Goal: Transaction & Acquisition: Purchase product/service

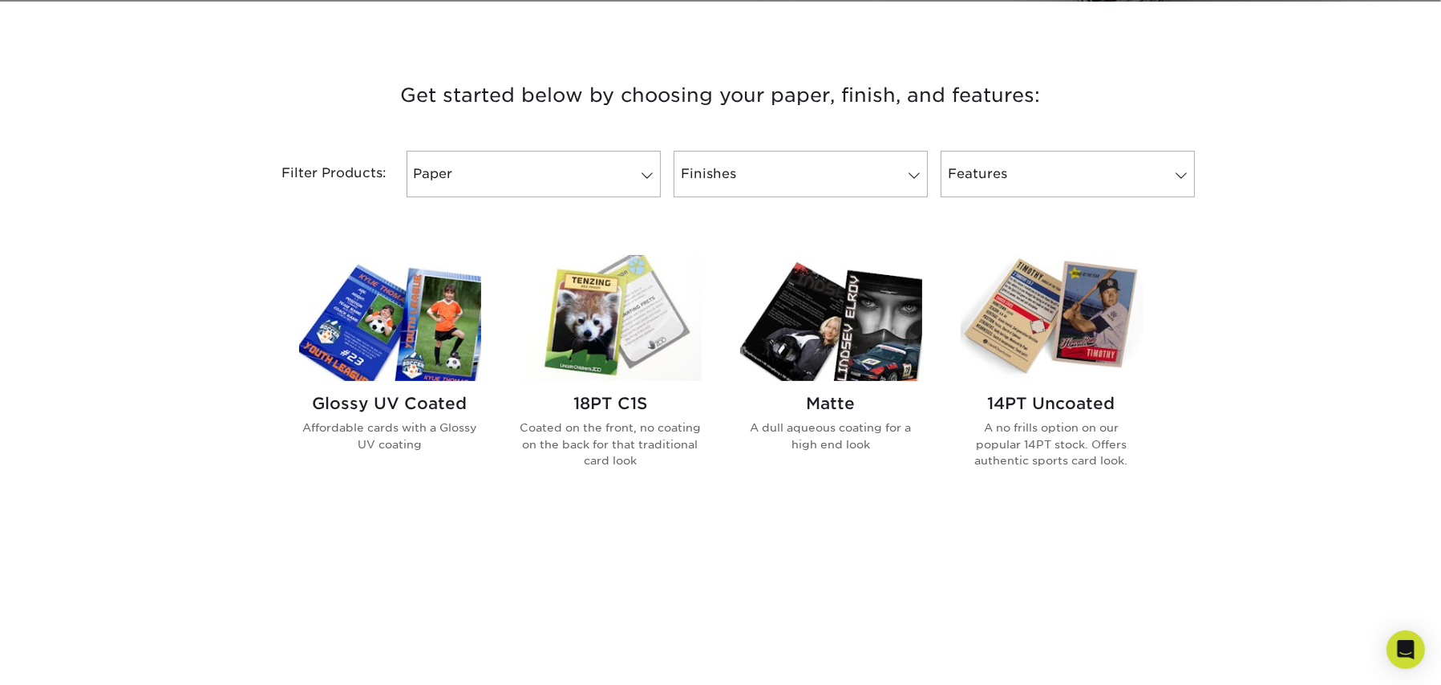
scroll to position [562, 0]
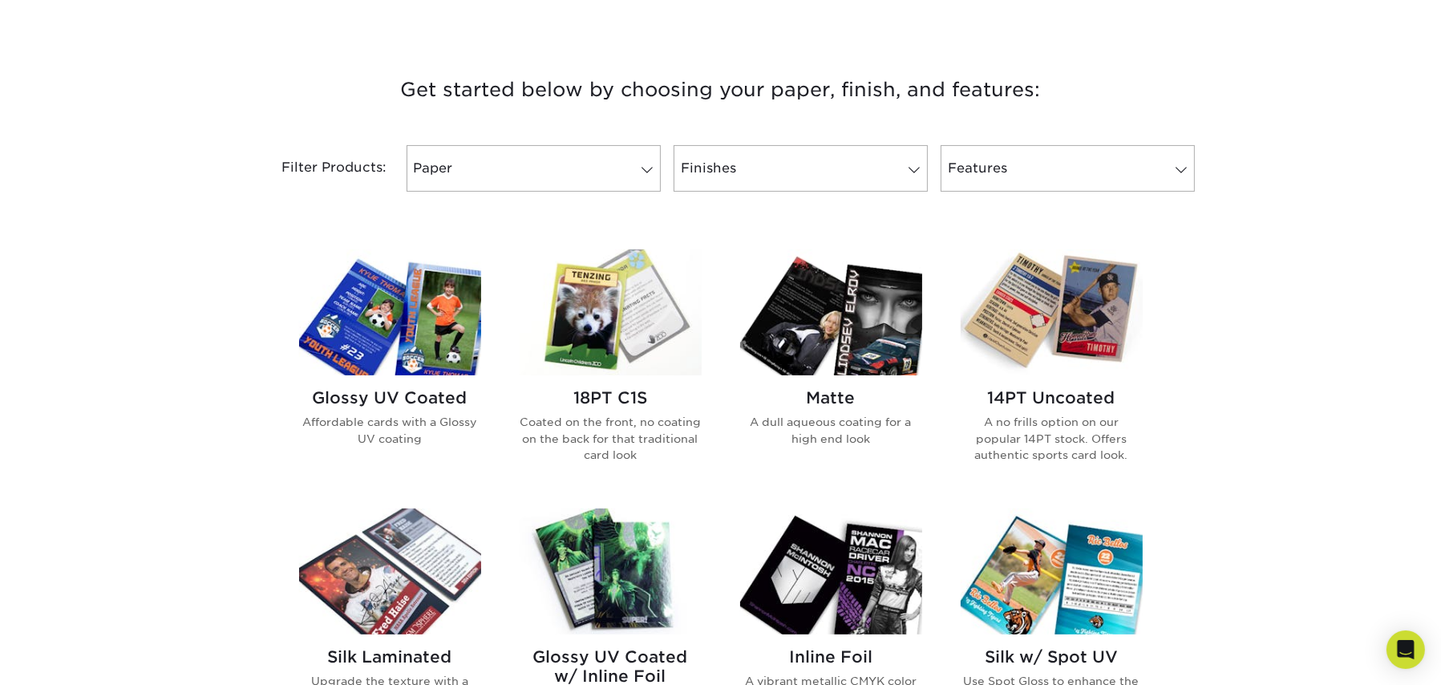
click at [406, 347] on img at bounding box center [390, 312] width 182 height 126
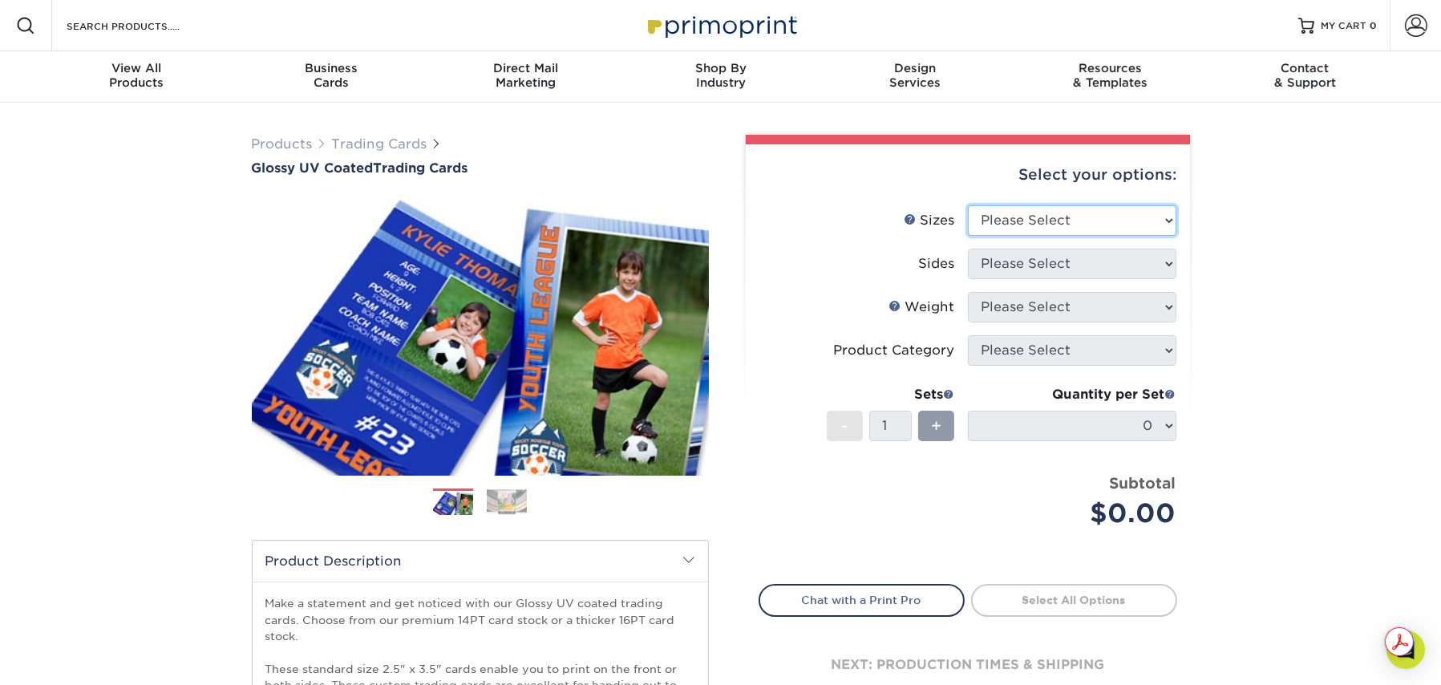
click at [1074, 217] on select "Please Select 2.5" x 3.5"" at bounding box center [1072, 220] width 209 height 30
select select "2.50x3.50"
click at [968, 205] on select "Please Select 2.5" x 3.5"" at bounding box center [1072, 220] width 209 height 30
click at [1056, 266] on select "Please Select Print Both Sides Print Front Only" at bounding box center [1072, 264] width 209 height 30
select select "13abbda7-1d64-4f25-8bb2-c179b224825d"
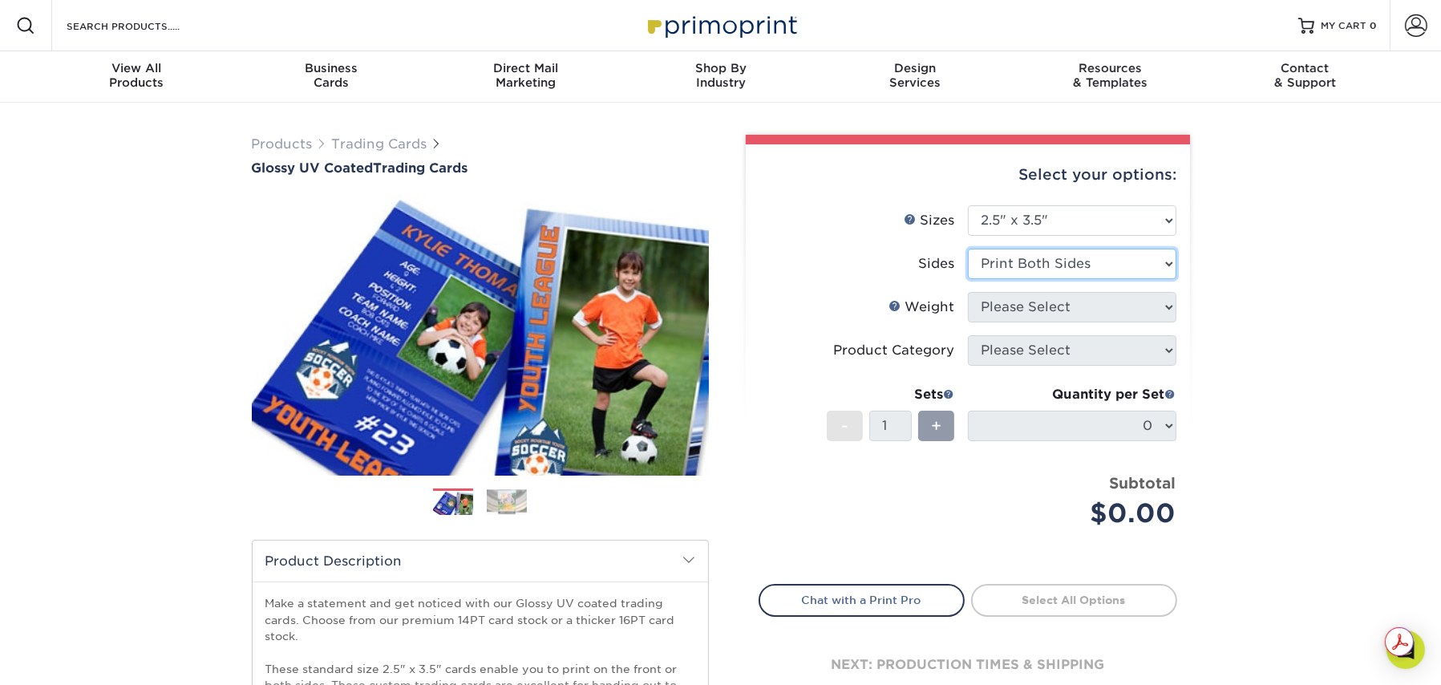
click at [968, 249] on select "Please Select Print Both Sides Print Front Only" at bounding box center [1072, 264] width 209 height 30
click at [1056, 311] on select "Please Select 16PT 14PT 18PT C1S" at bounding box center [1072, 307] width 209 height 30
select select "16PT"
click at [968, 292] on select "Please Select 16PT 14PT 18PT C1S" at bounding box center [1072, 307] width 209 height 30
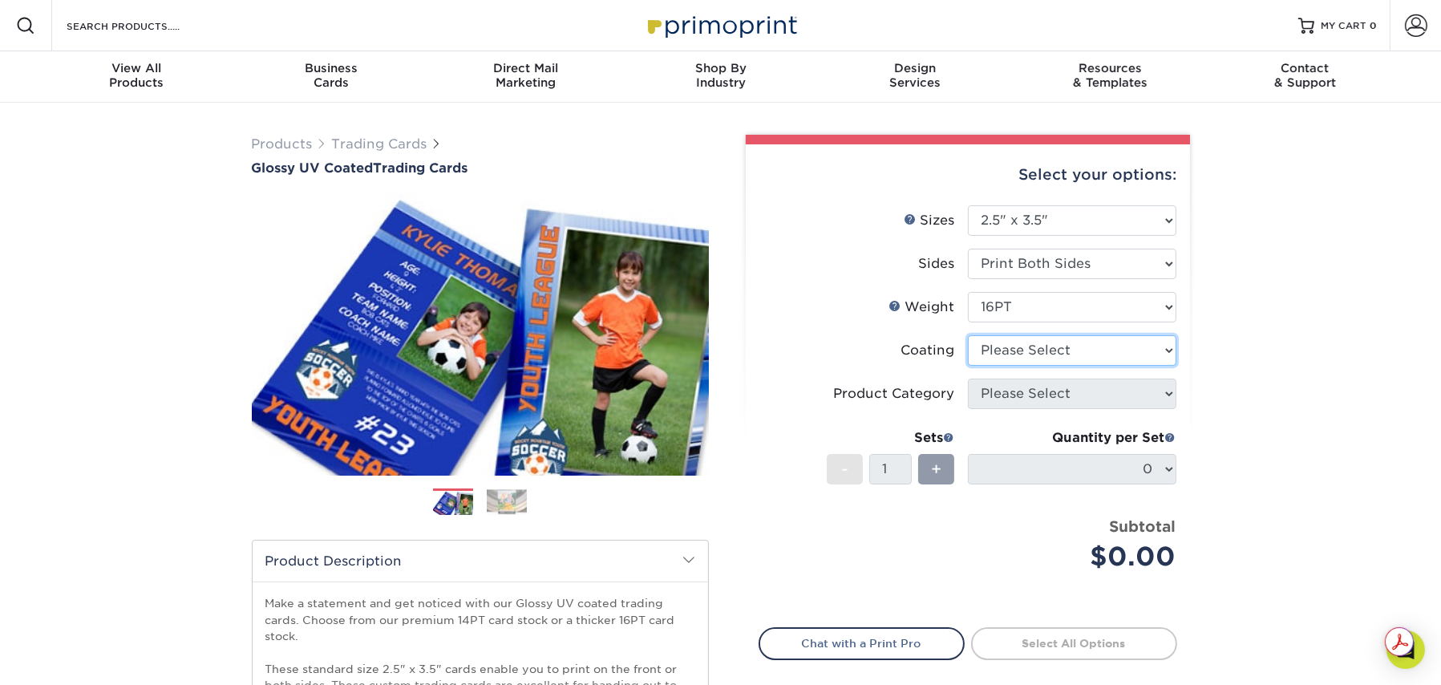
click at [1047, 354] on select at bounding box center [1072, 350] width 209 height 30
select select "1e8116af-acfc-44b1-83dc-8181aa338834"
click at [968, 335] on select at bounding box center [1072, 350] width 209 height 30
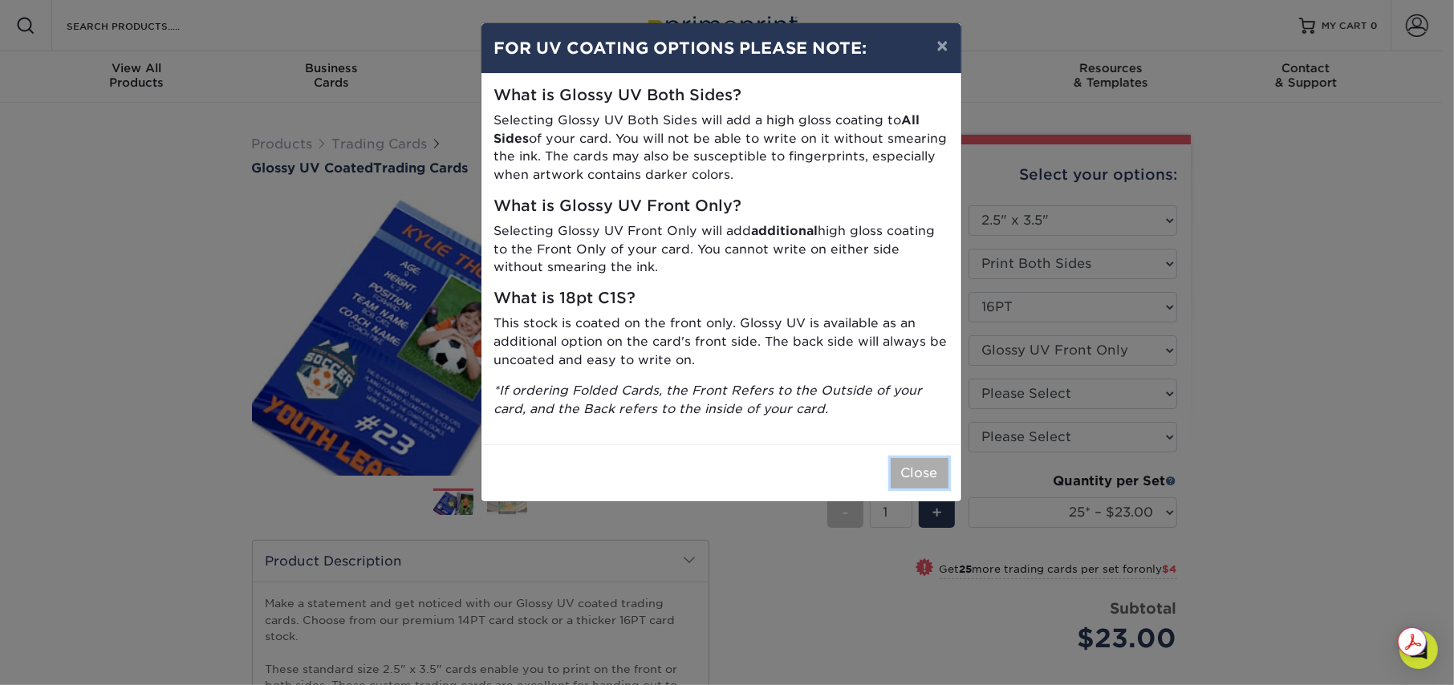
click at [918, 472] on button "Close" at bounding box center [919, 473] width 58 height 30
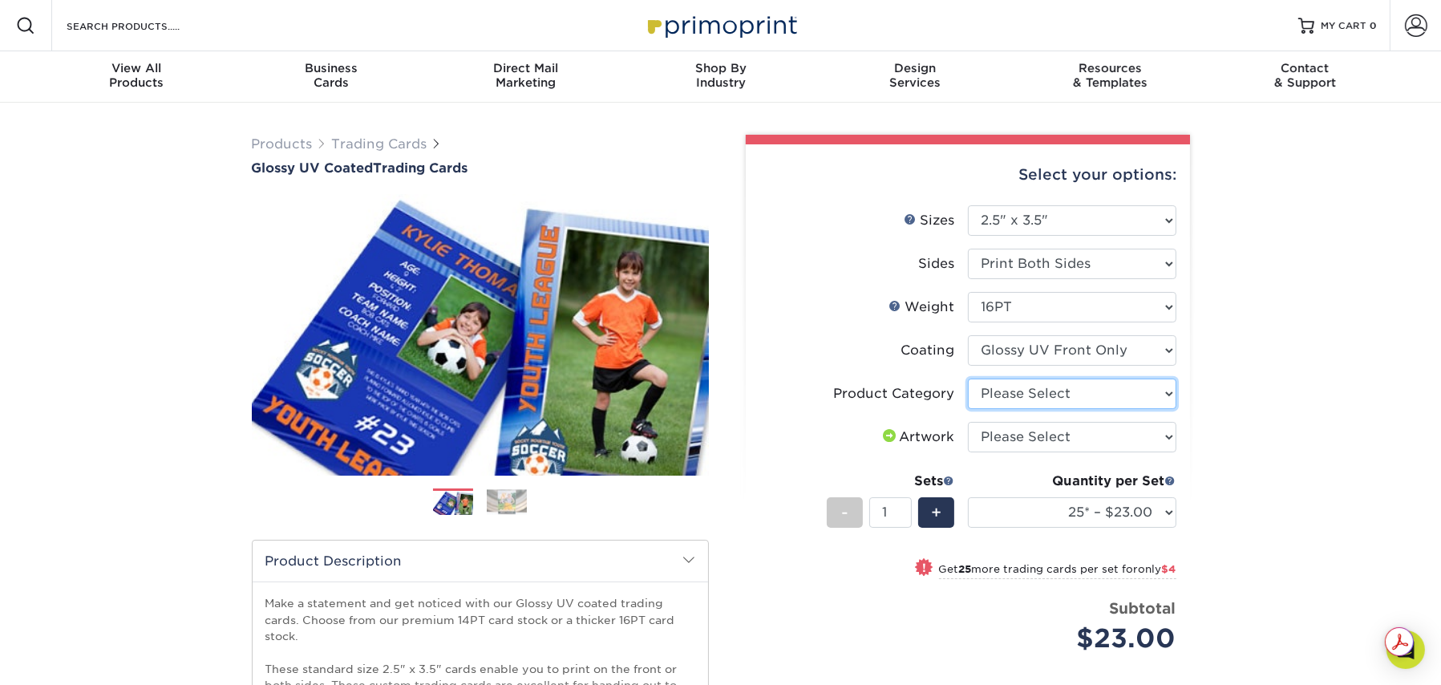
click at [1106, 386] on select "Please Select Trading Cards" at bounding box center [1072, 394] width 209 height 30
select select "c2f9bce9-36c2-409d-b101-c29d9d031e18"
click at [968, 379] on select "Please Select Trading Cards" at bounding box center [1072, 394] width 209 height 30
click at [1087, 441] on select "Please Select I will upload files I need a design - $100" at bounding box center [1072, 437] width 209 height 30
select select "upload"
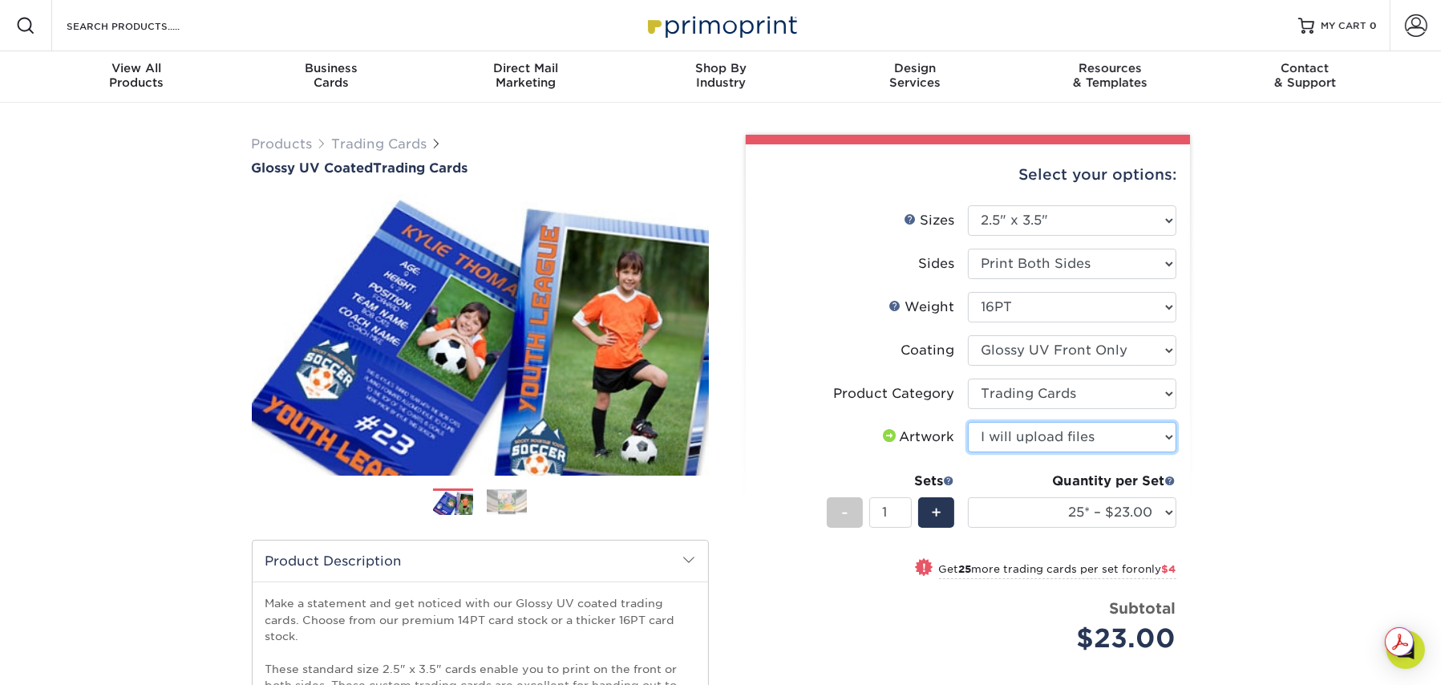
click at [968, 422] on select "Please Select I will upload files I need a design - $100" at bounding box center [1072, 437] width 209 height 30
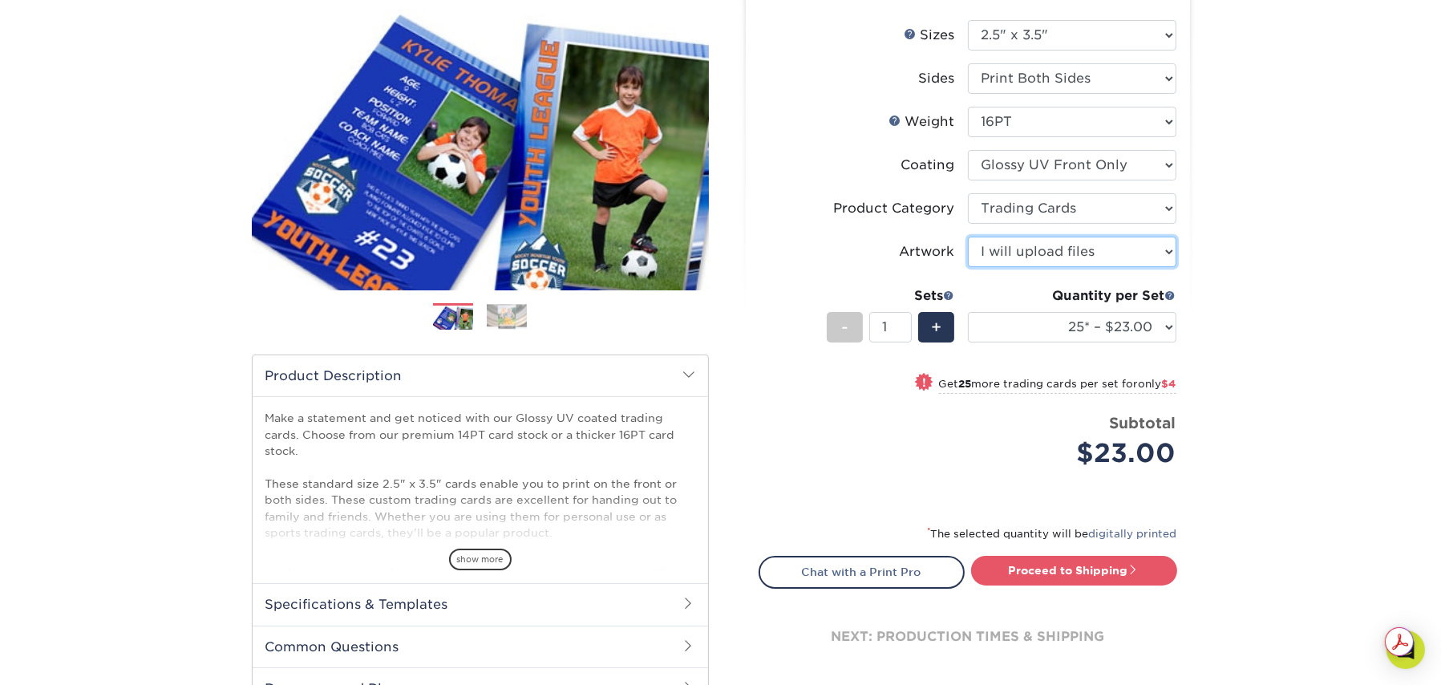
scroll to position [241, 0]
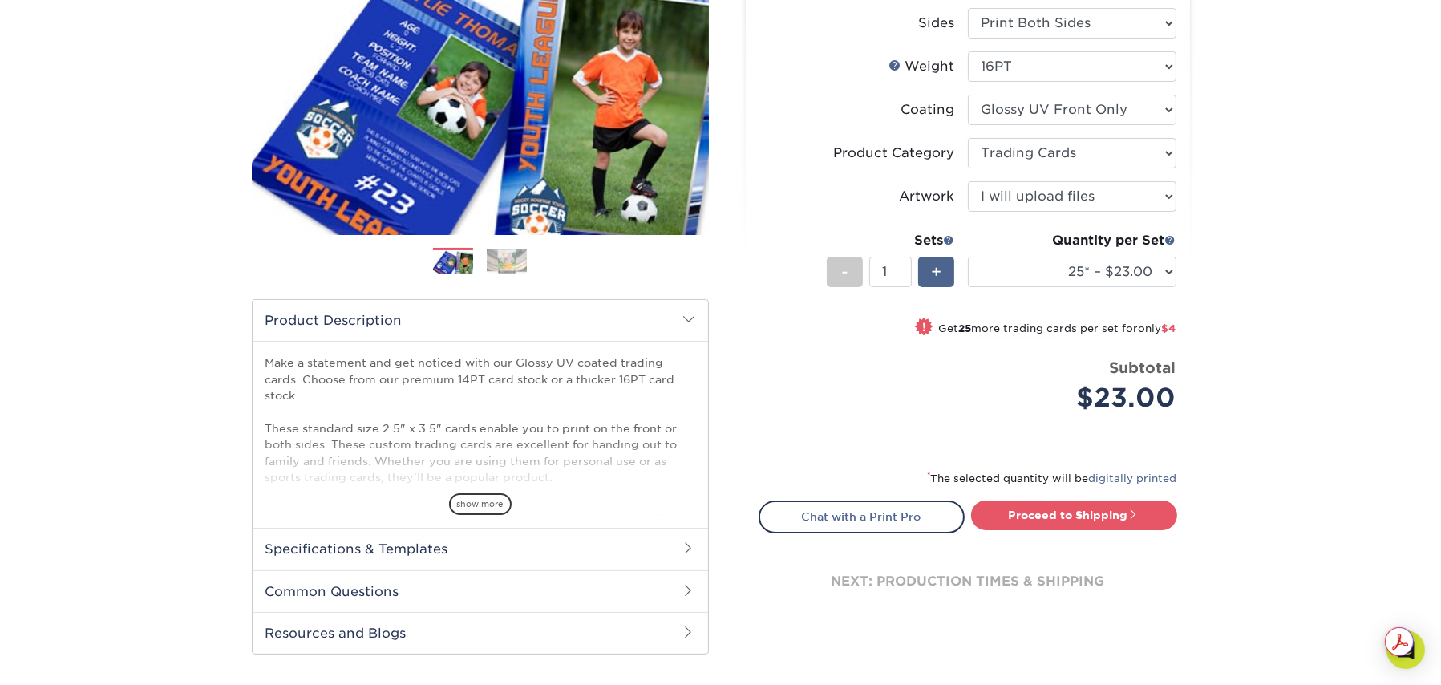
click at [936, 266] on span "+" at bounding box center [936, 272] width 10 height 24
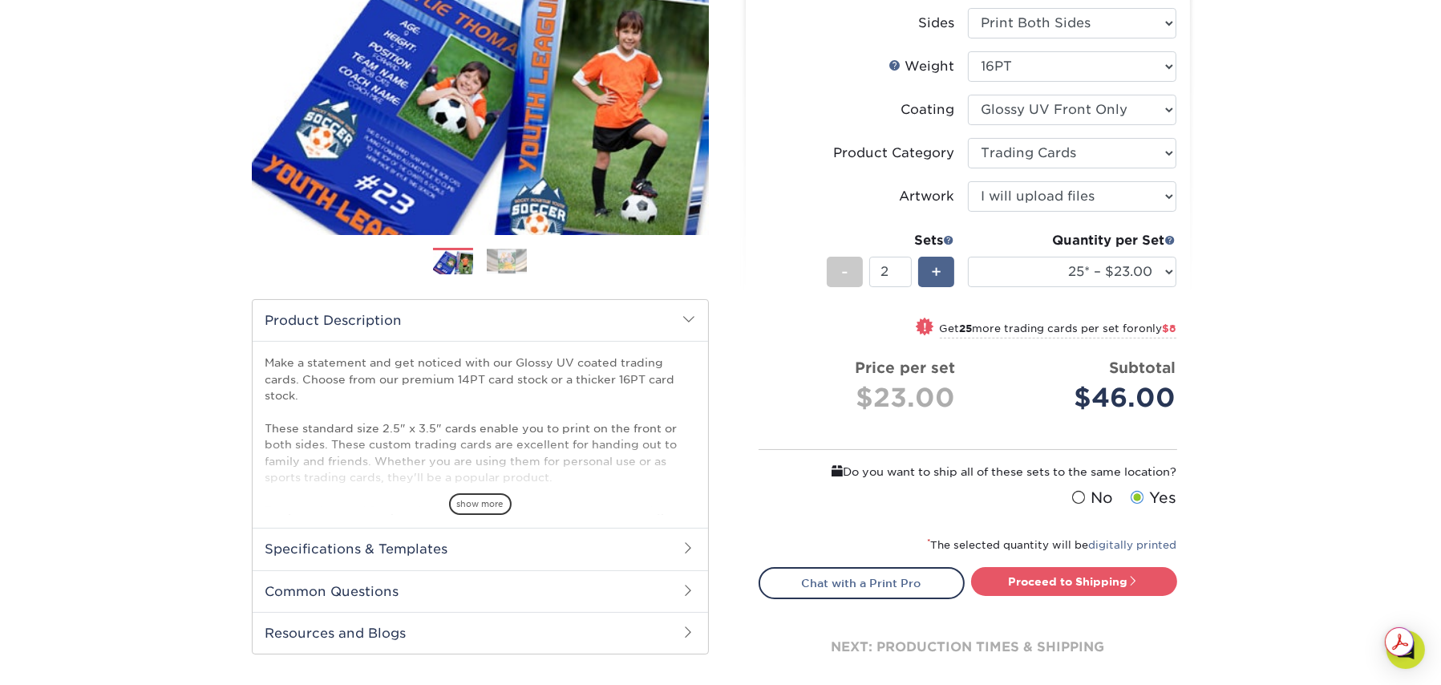
click at [936, 266] on span "+" at bounding box center [936, 272] width 10 height 24
type input "5"
